Goal: Task Accomplishment & Management: Manage account settings

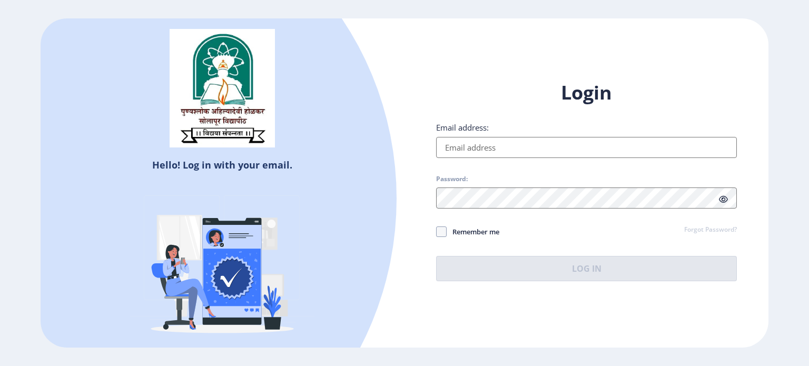
type input "[EMAIL_ADDRESS][DOMAIN_NAME]"
drag, startPoint x: 612, startPoint y: 233, endPoint x: 629, endPoint y: 228, distance: 18.0
click at [612, 233] on div "Remember me Forgot Password?" at bounding box center [586, 232] width 301 height 14
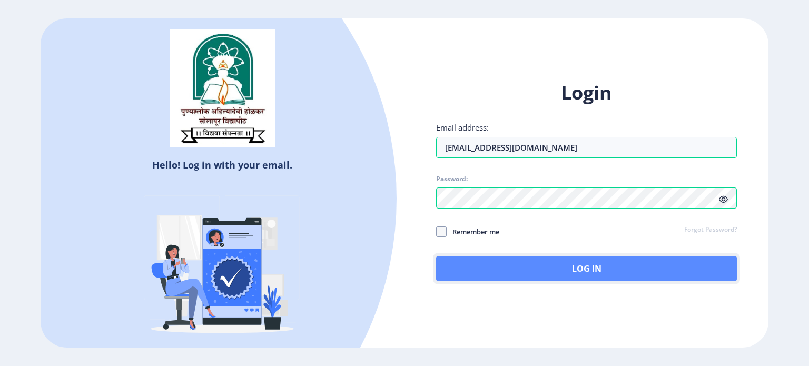
click at [569, 267] on button "Log In" at bounding box center [586, 268] width 301 height 25
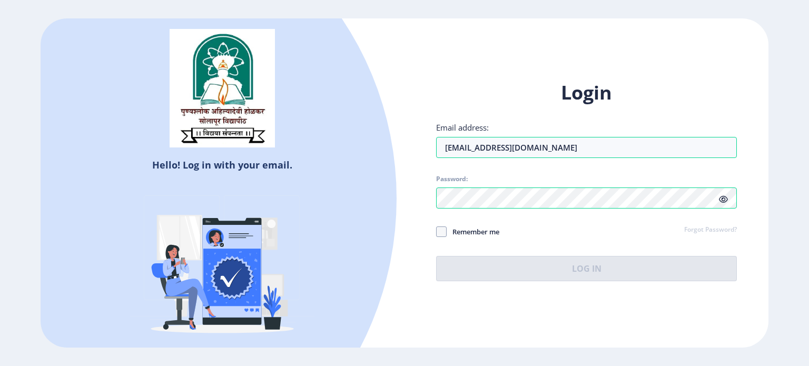
click at [480, 93] on h1 "Login" at bounding box center [586, 92] width 301 height 25
click at [582, 242] on div "Login Email address: [EMAIL_ADDRESS][DOMAIN_NAME] Password: Remember me Forgot …" at bounding box center [586, 180] width 301 height 201
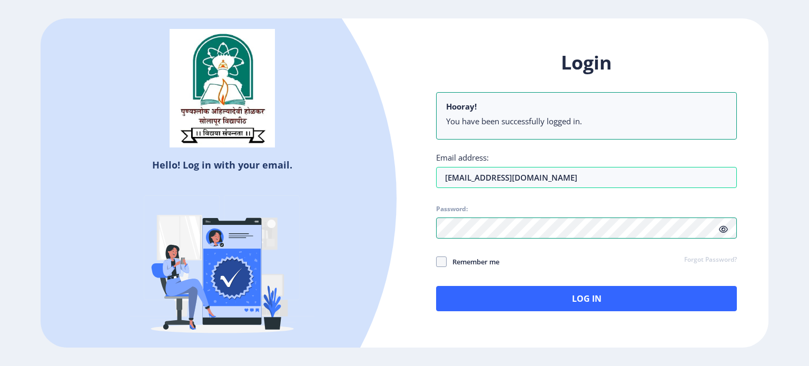
click at [617, 237] on div "Login Hooray! You have been successfully logged in. Email address: [EMAIL_ADDRE…" at bounding box center [586, 180] width 301 height 261
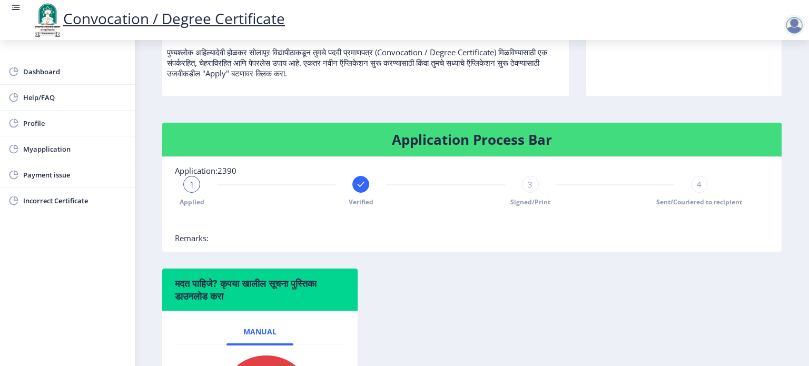
scroll to position [105, 0]
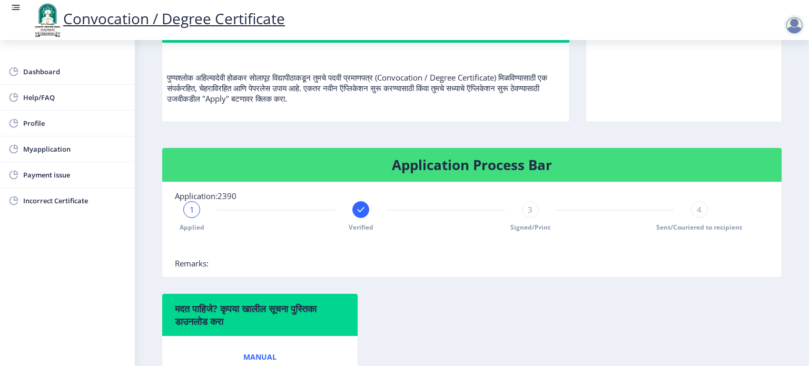
click at [527, 215] on span "3" at bounding box center [529, 209] width 5 height 11
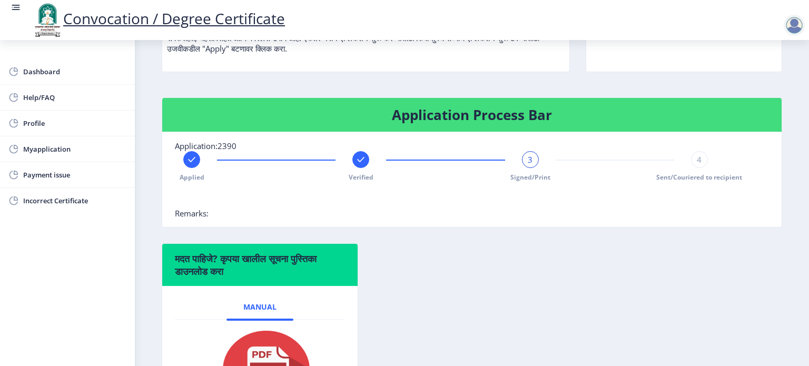
scroll to position [158, 0]
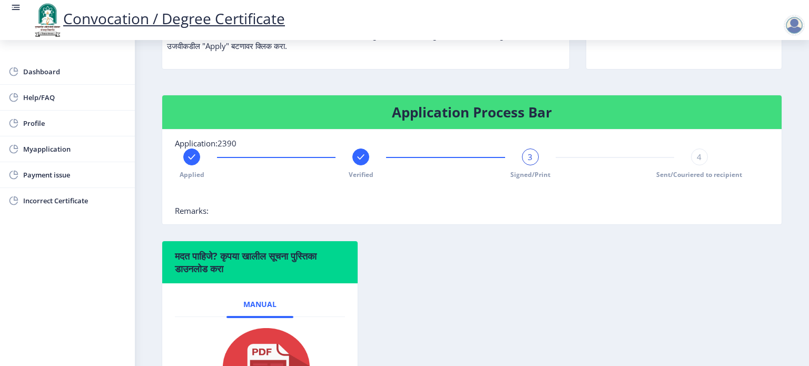
click at [697, 162] on span "4" at bounding box center [698, 157] width 5 height 11
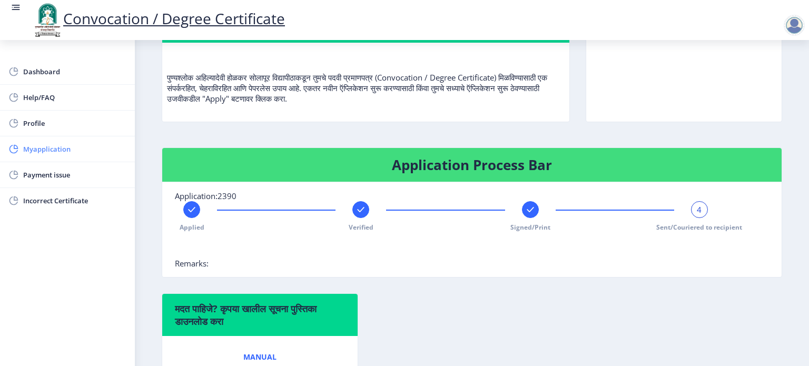
click at [40, 146] on span "Myapplication" at bounding box center [74, 149] width 103 height 13
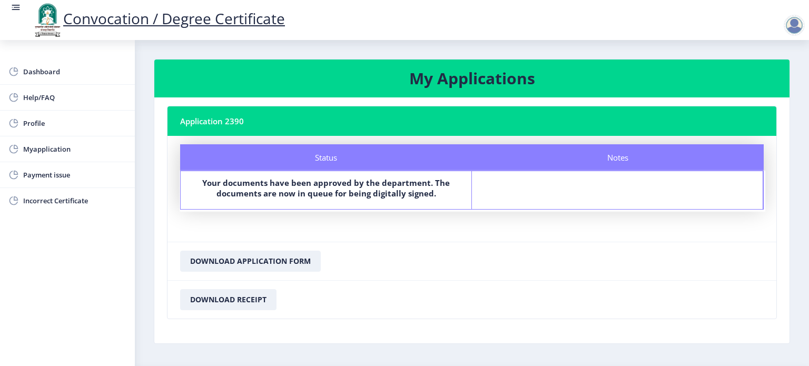
click at [790, 21] on div at bounding box center [793, 25] width 21 height 21
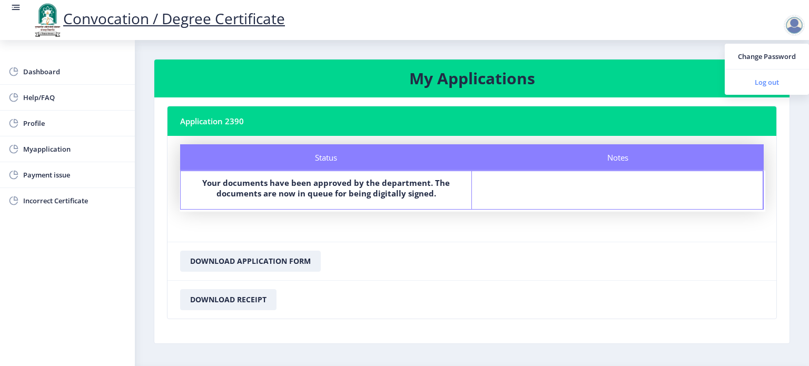
click at [759, 82] on span "Log out" at bounding box center [766, 82] width 67 height 13
